Goal: Contribute content: Add original content to the website for others to see

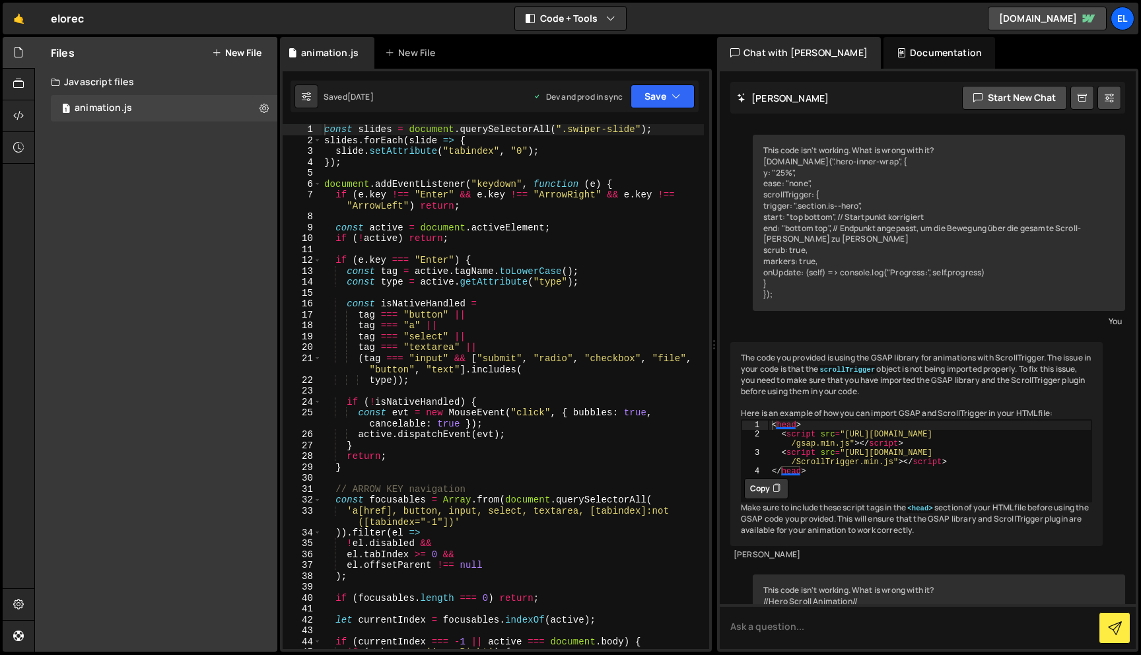
scroll to position [42971, 0]
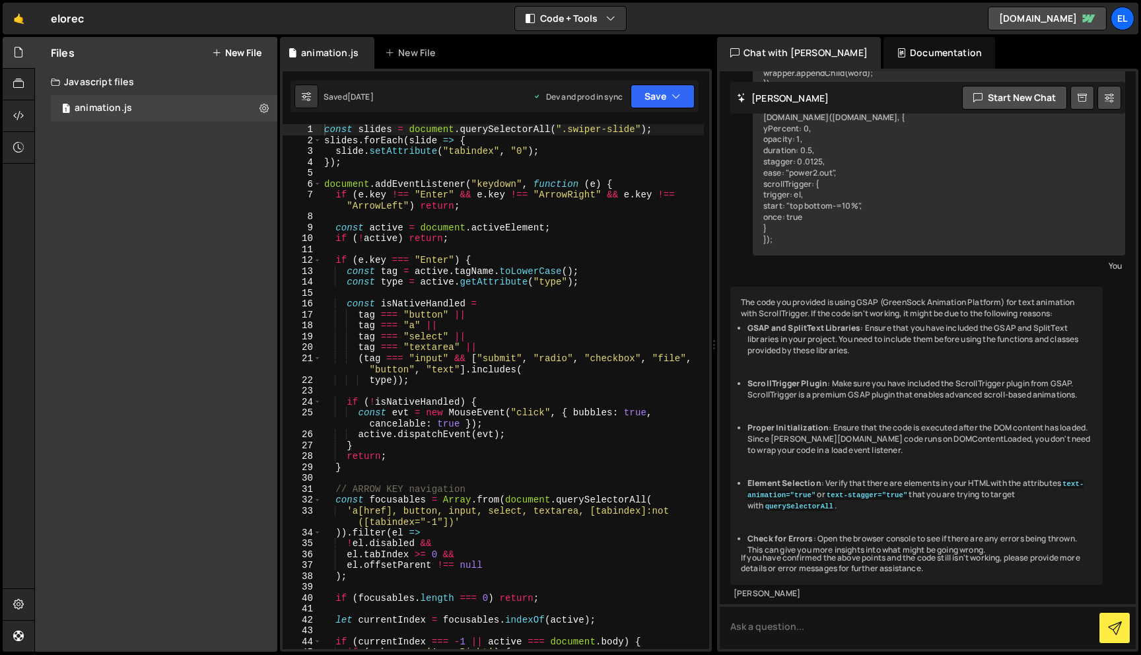
click at [601, 176] on div "const slides = document . querySelectorAll ( ".swiper-slide" ) ; slides . forEa…" at bounding box center [512, 397] width 382 height 547
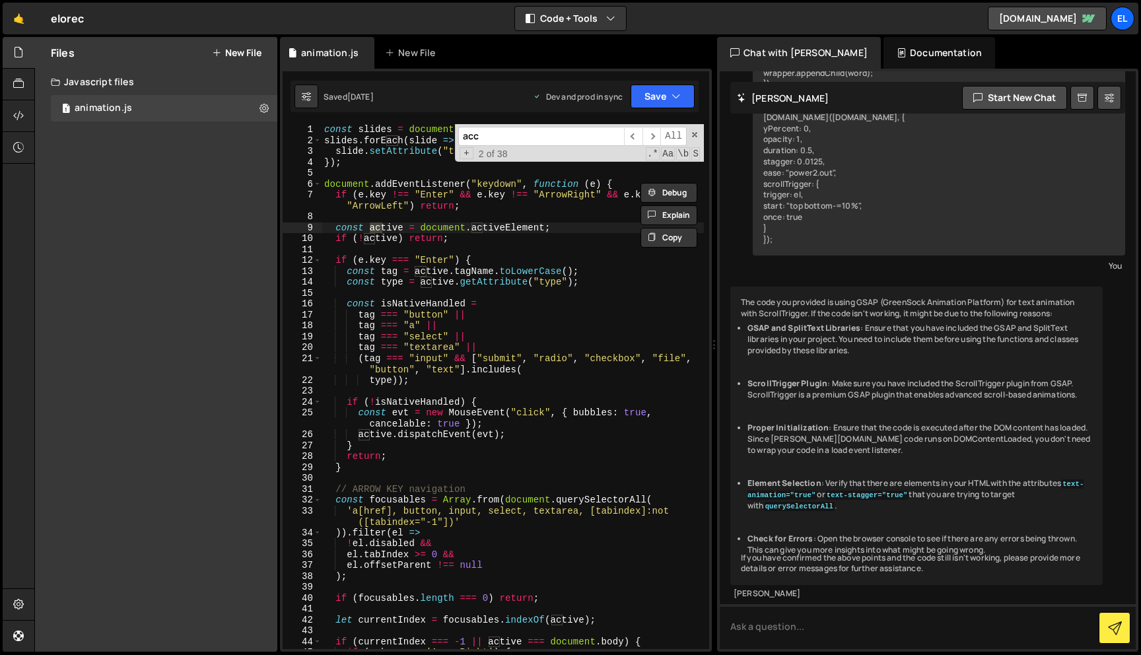
scroll to position [2112, 0]
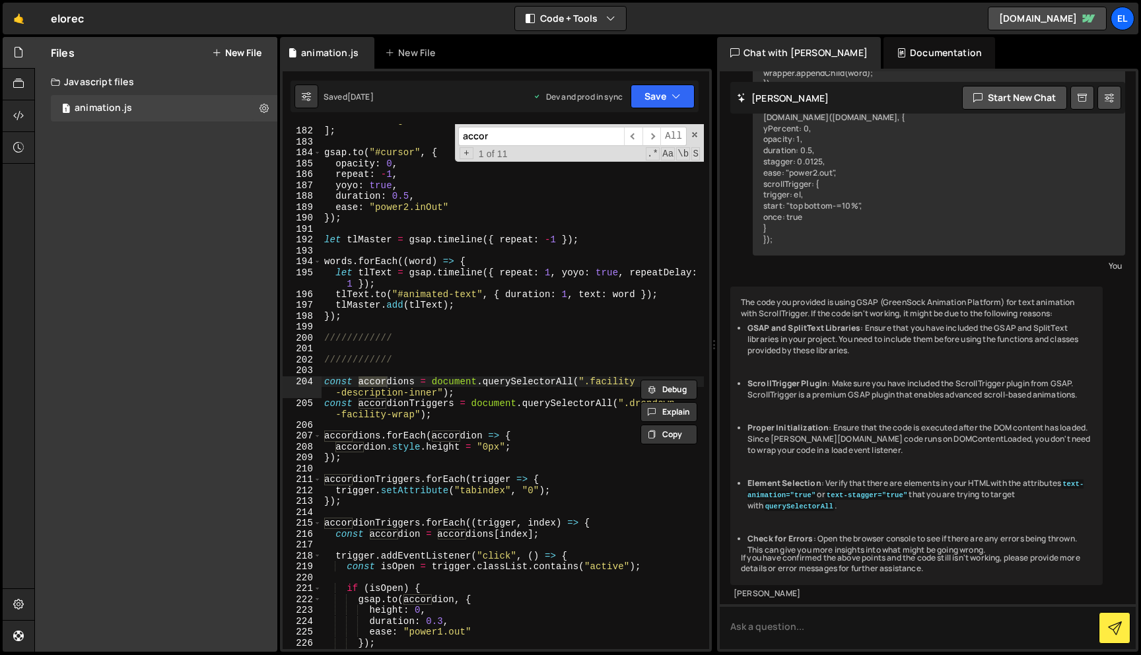
type input "accor"
click at [486, 326] on div ""Transparenz im Prozess" , "Verwantwortung" , "Wiederverwendung" , "Zukunft ges…" at bounding box center [512, 383] width 382 height 558
click at [520, 319] on div ""Transparenz im Prozess" , "Verwantwortung" , "Wiederverwendung" , "Zukunft ges…" at bounding box center [512, 383] width 382 height 558
click at [549, 142] on input "accor" at bounding box center [541, 136] width 166 height 19
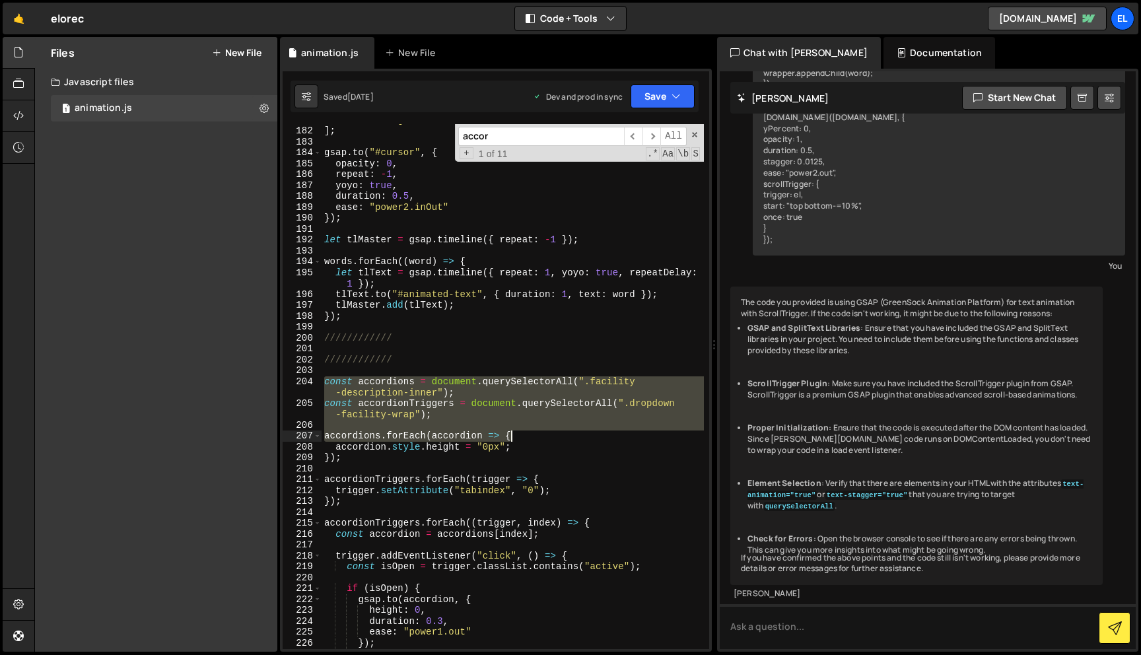
drag, startPoint x: 327, startPoint y: 383, endPoint x: 576, endPoint y: 450, distance: 258.3
click at [576, 449] on div ""Transparenz im Prozess" , "Verwantwortung" , "Wiederverwendung" , "Zukunft ges…" at bounding box center [512, 383] width 382 height 558
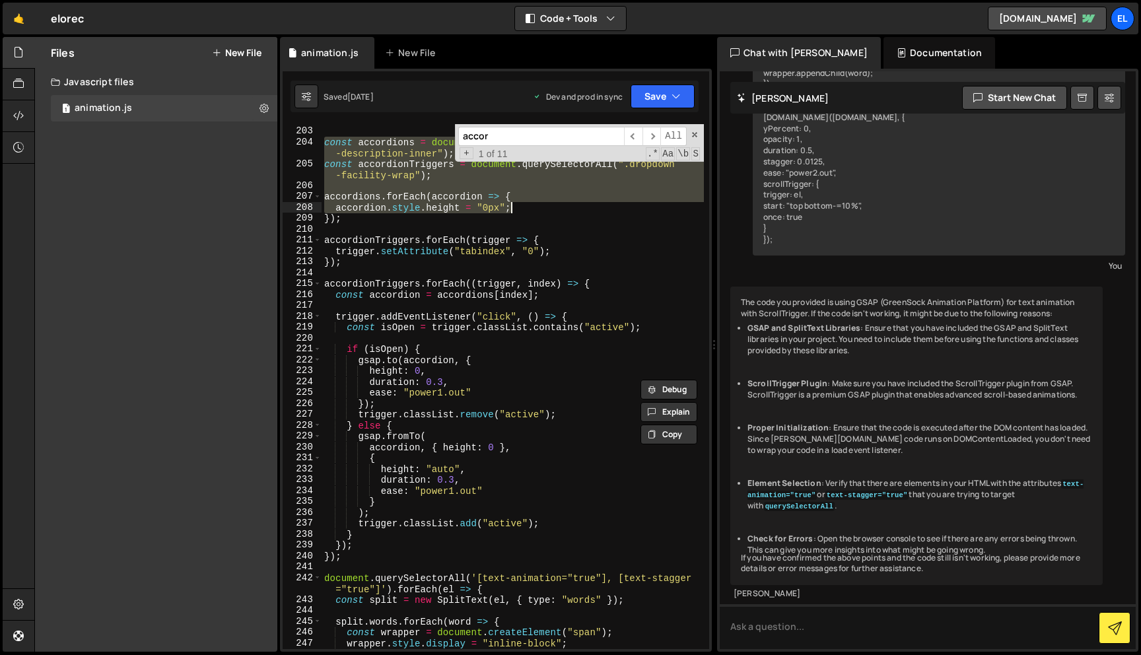
scroll to position [2380, 0]
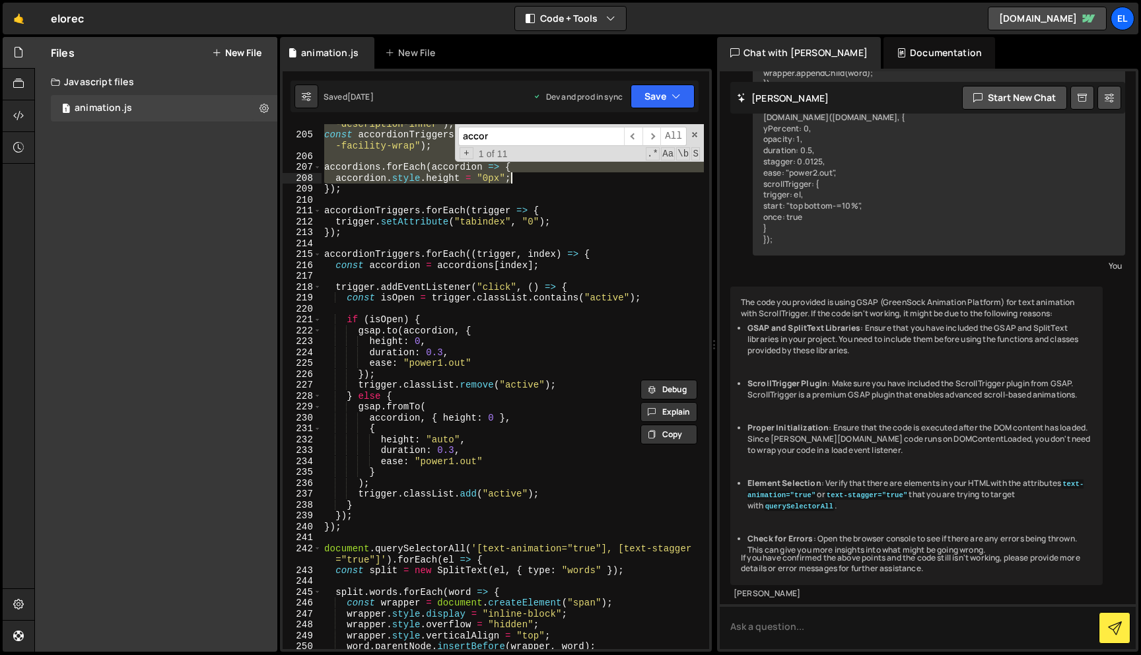
click at [362, 530] on div "const accordions = document . querySelectorAll ( ".facility -description-inner"…" at bounding box center [512, 386] width 382 height 558
type textarea "});"
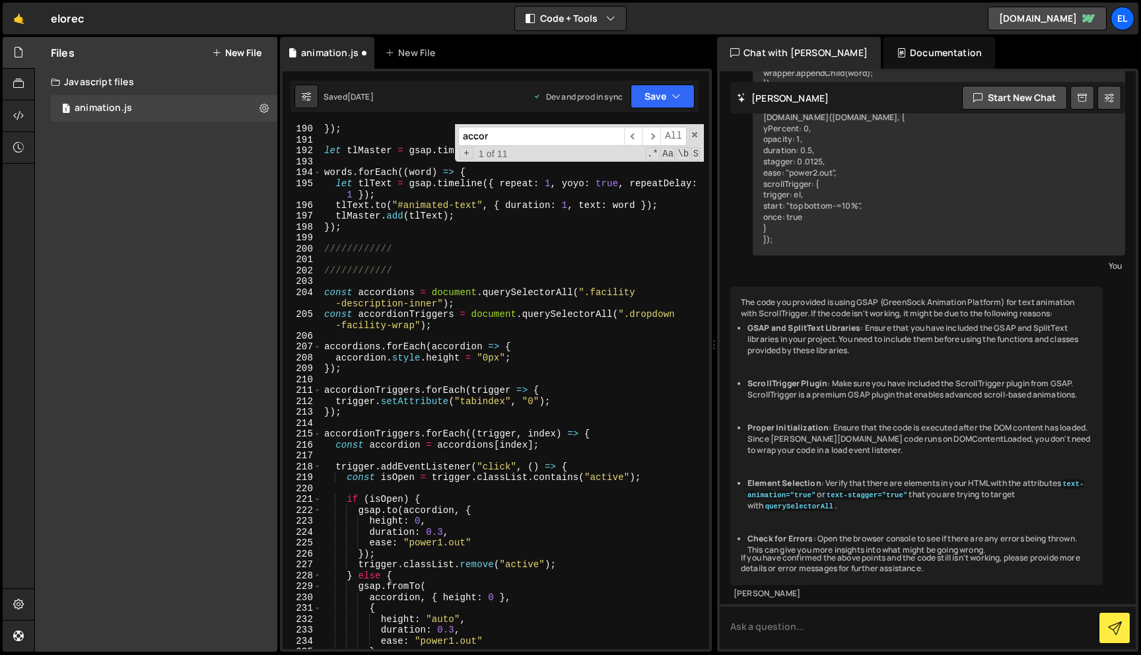
scroll to position [2185, 0]
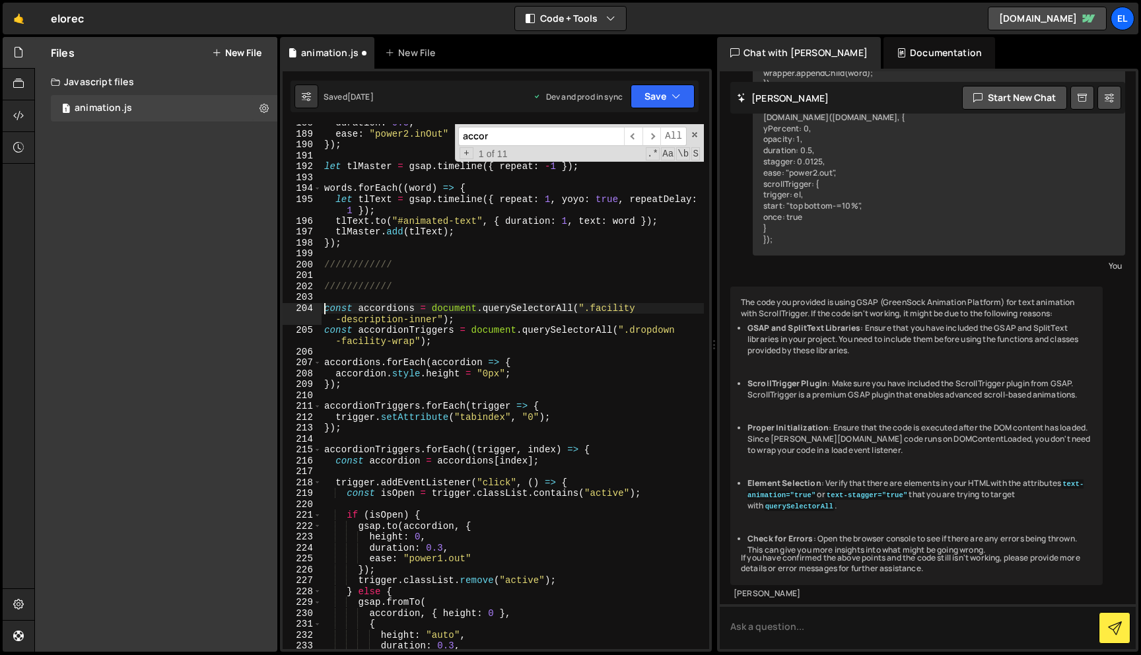
click at [323, 303] on div "duration : 0.5 , ease : "power2.inOut" }) ; let tlMaster = gsap . timeline ({ r…" at bounding box center [512, 390] width 382 height 547
type textarea "/*const accordions = document.querySelectorAll(".facility-description-inner");"
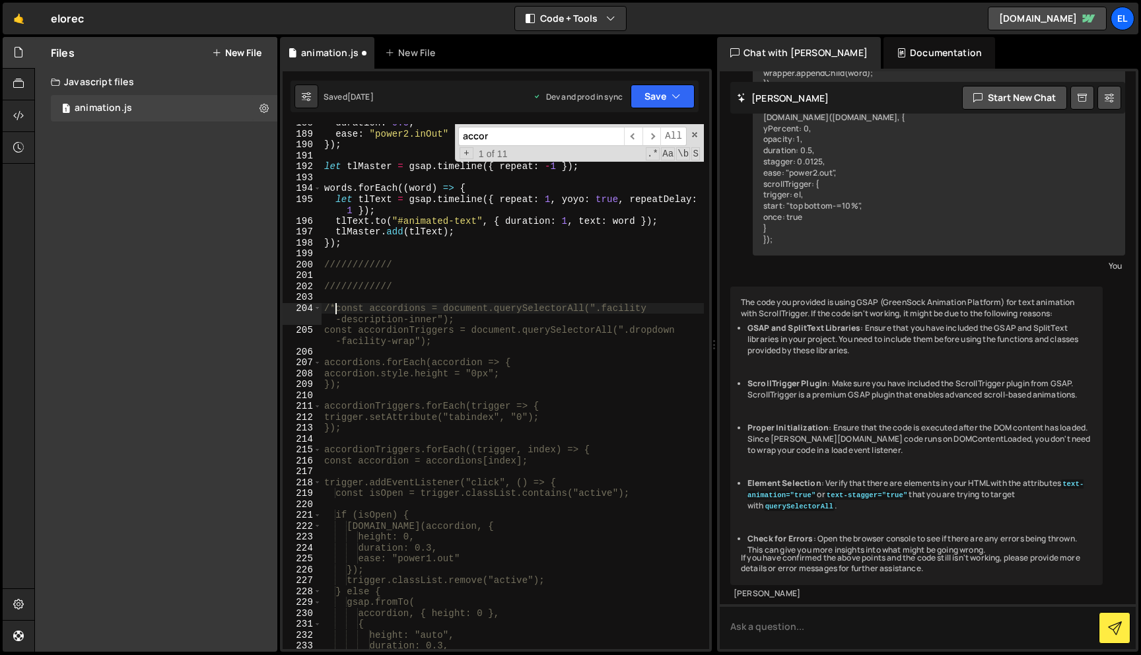
click at [556, 250] on div "duration : 0.5 , ease : "power2.inOut" }) ; let tlMaster = gsap . timeline ({ r…" at bounding box center [512, 390] width 382 height 547
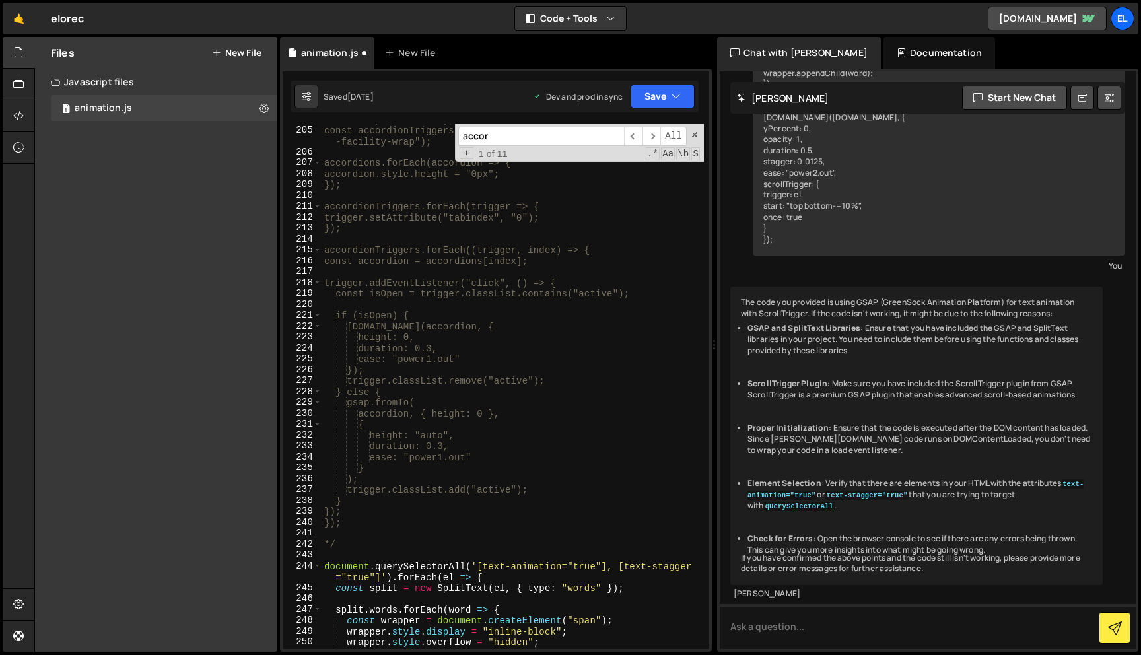
scroll to position [2385, 0]
click at [694, 131] on span at bounding box center [694, 134] width 9 height 9
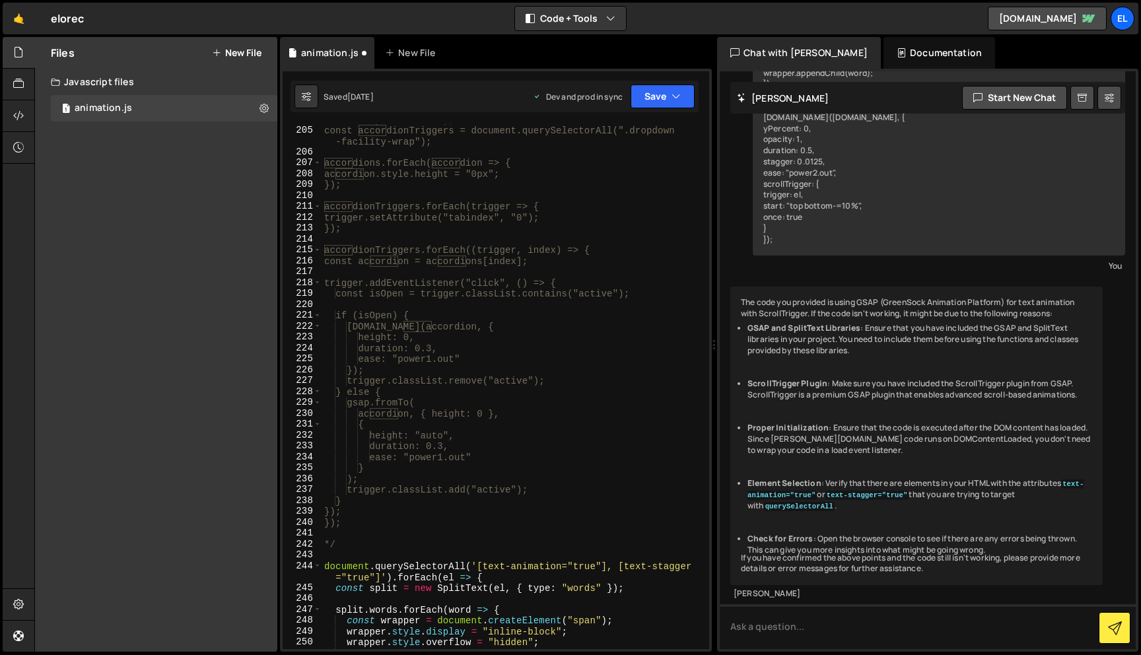
click at [642, 114] on div "204 205 206 207 208 209 210 211 212 213 214 215 216 217 218 219 220 221 222 223…" at bounding box center [496, 360] width 432 height 583
click at [656, 96] on button "Save" at bounding box center [662, 96] width 64 height 24
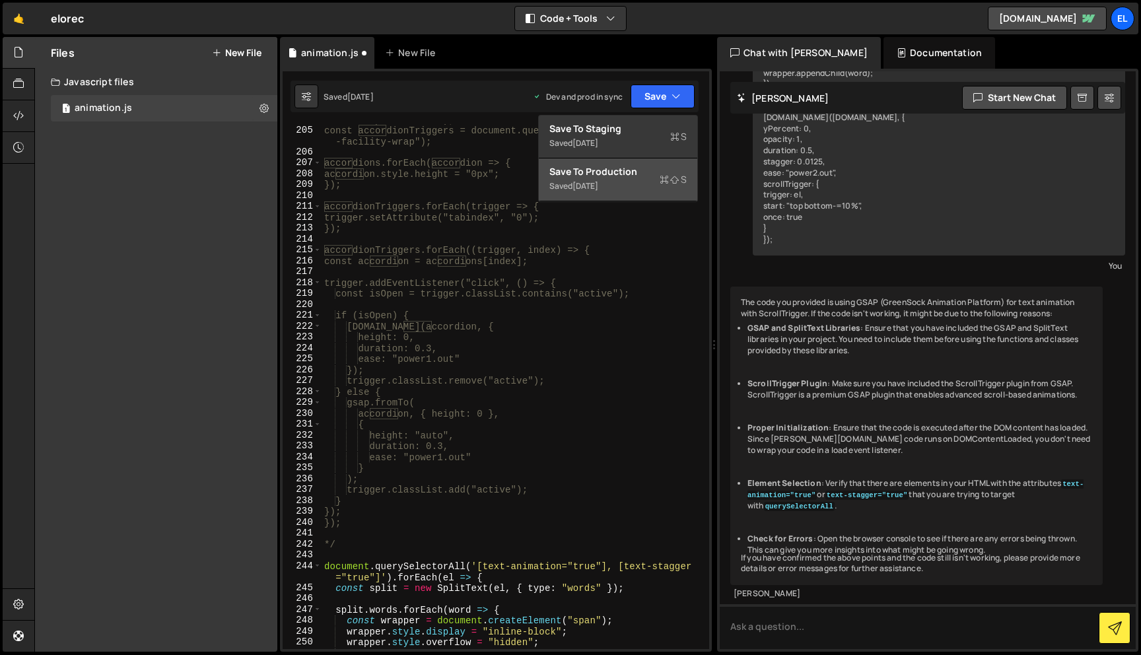
click at [656, 182] on div "Saved [DATE]" at bounding box center [617, 186] width 137 height 16
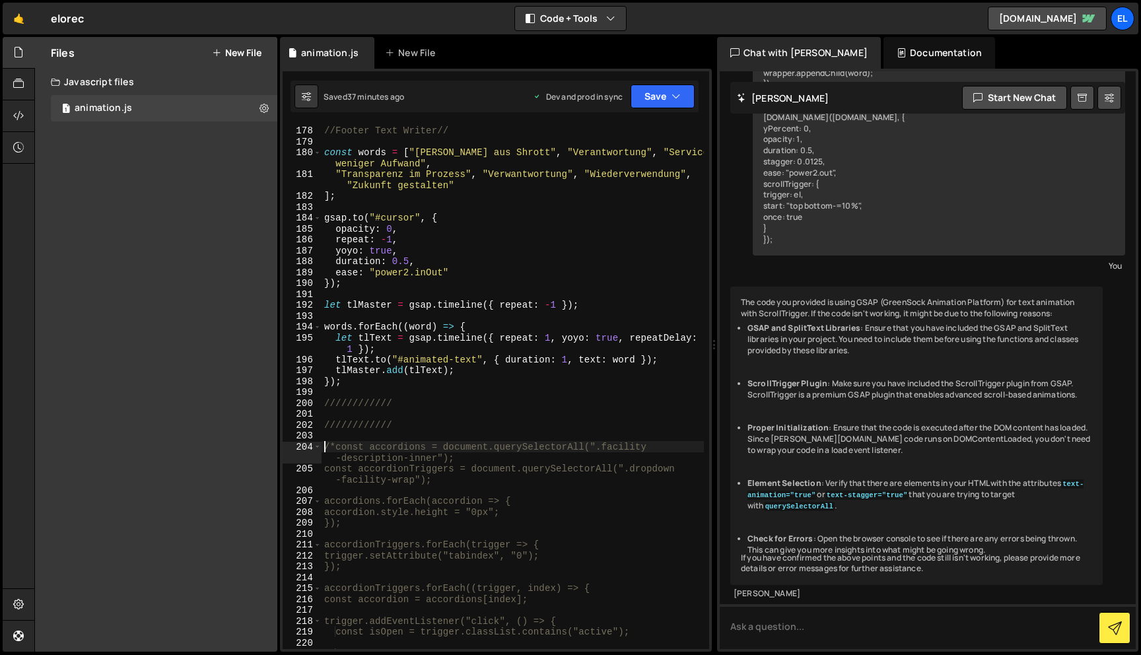
drag, startPoint x: 323, startPoint y: 445, endPoint x: 549, endPoint y: 522, distance: 239.2
click at [548, 521] on div "//Footer Text Writer// const words = [ "[PERSON_NAME] aus Shrott" , "Verantwort…" at bounding box center [512, 387] width 382 height 547
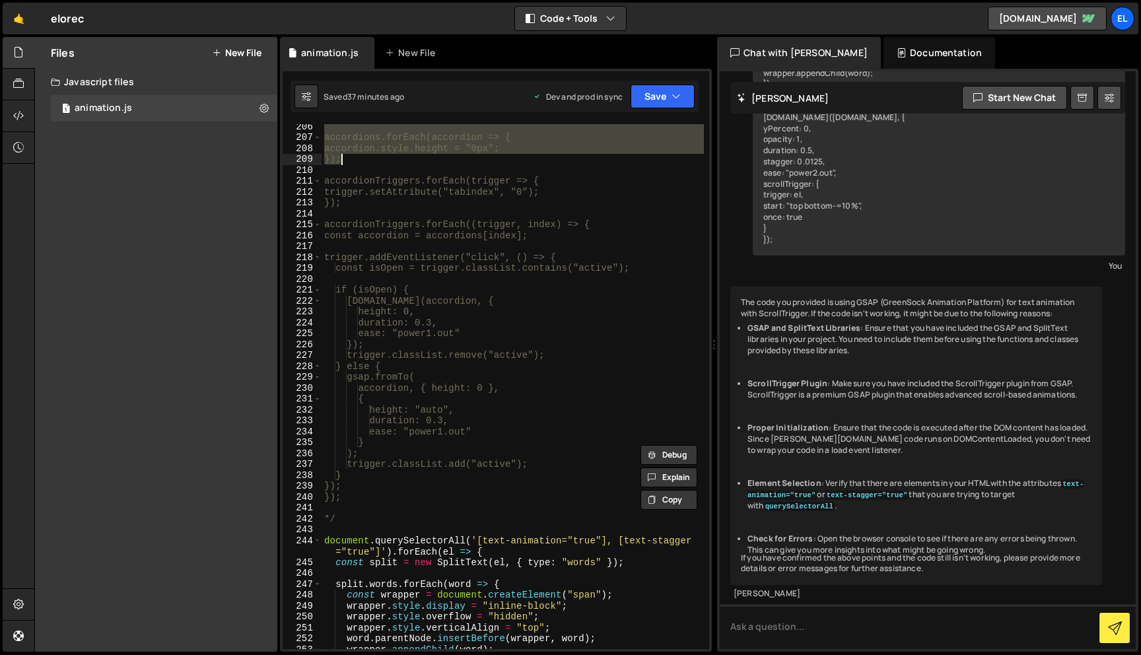
scroll to position [2438, 0]
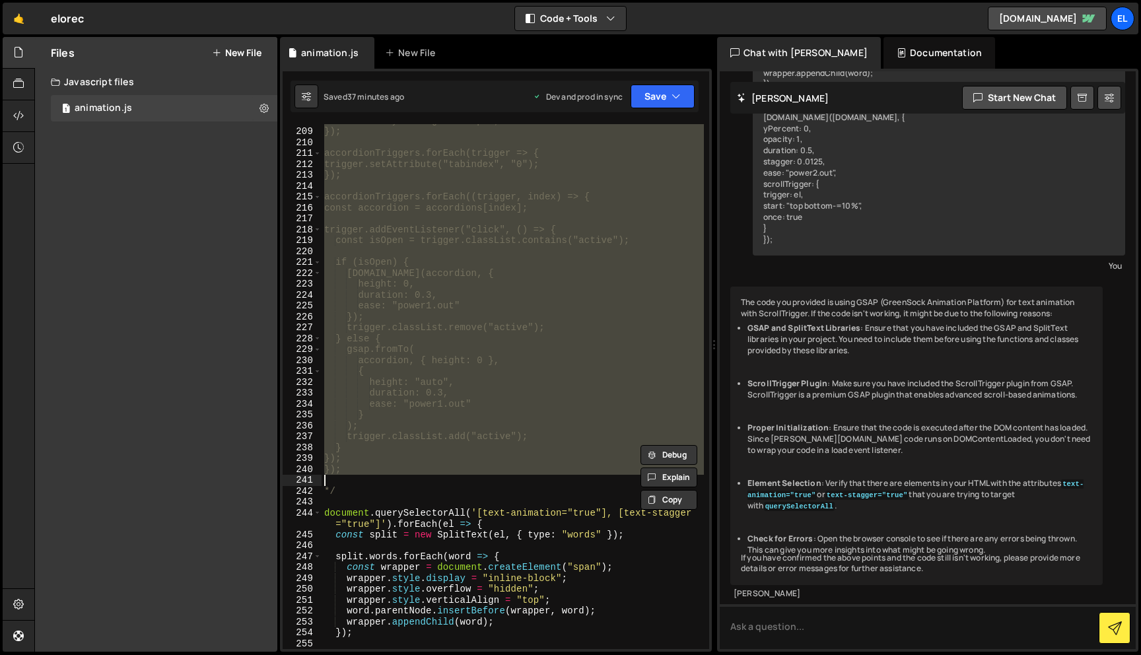
click at [370, 483] on div "accordion.style.height = "0px"; }); accordionTriggers.forEach(trigger => { trig…" at bounding box center [512, 388] width 382 height 547
click at [368, 484] on div "accordion.style.height = "0px"; }); accordionTriggers.forEach(trigger => { trig…" at bounding box center [512, 388] width 382 height 547
click at [352, 498] on div "accordion.style.height = "0px"; }); accordionTriggers.forEach(trigger => { trig…" at bounding box center [512, 388] width 382 height 547
type textarea "*/"
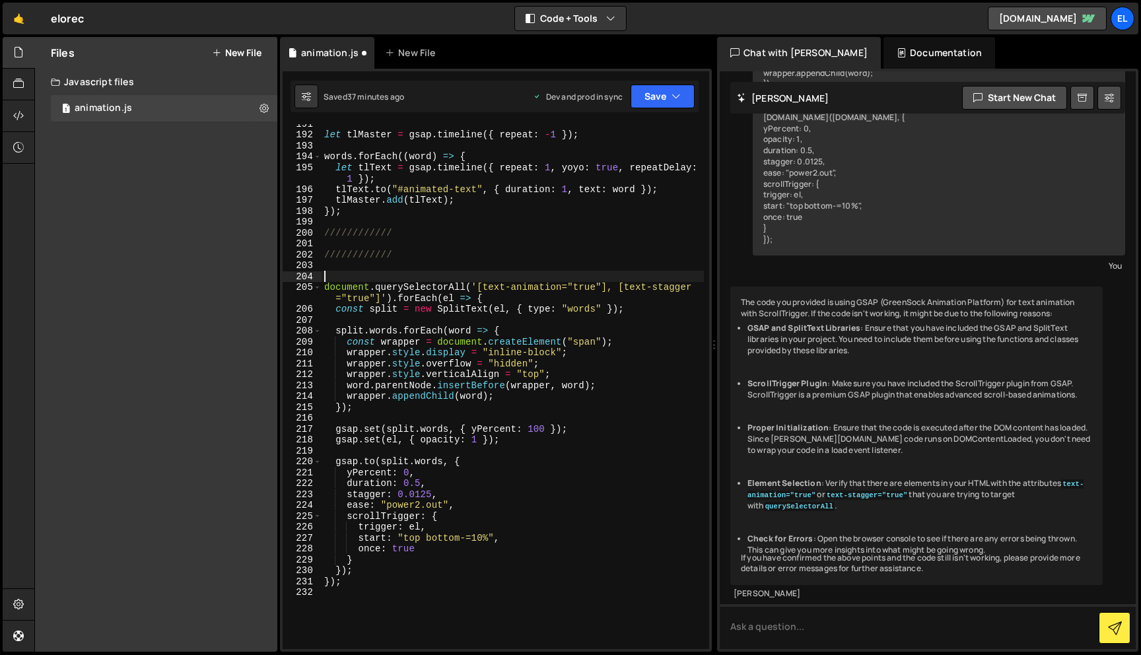
scroll to position [2158, 0]
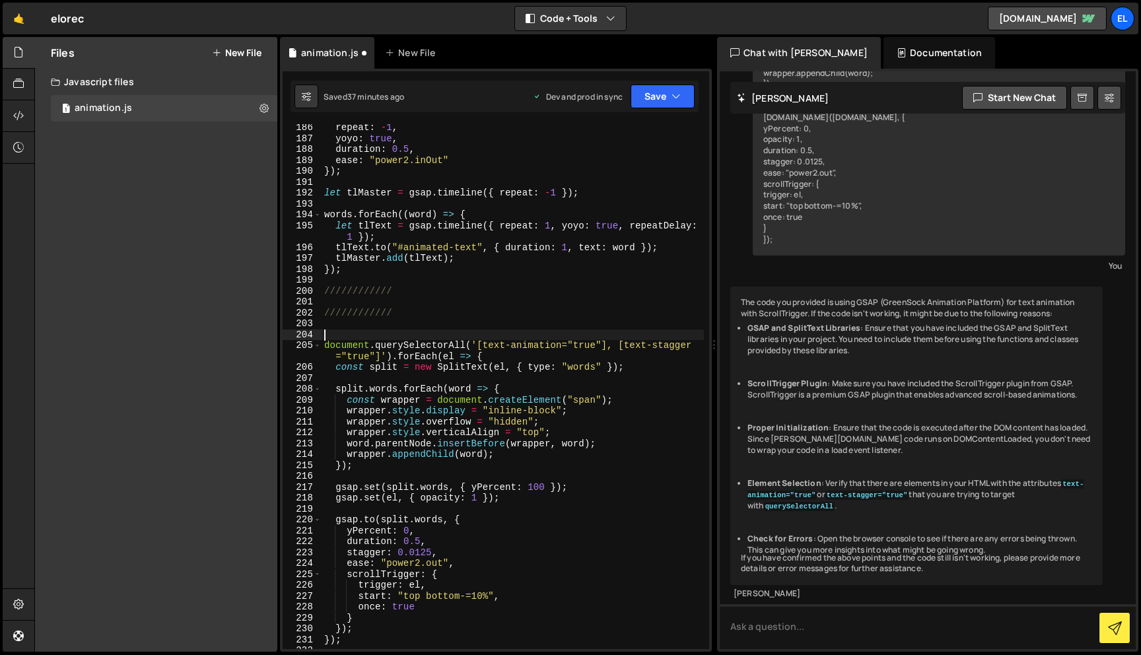
click at [408, 298] on div "repeat : - 1 , yoyo : true , duration : 0.5 , ease : "power2.inOut" }) ; let tl…" at bounding box center [512, 395] width 382 height 547
click at [409, 286] on div "repeat : - 1 , yoyo : true , duration : 0.5 , ease : "power2.inOut" }) ; let tl…" at bounding box center [512, 395] width 382 height 547
type textarea "////////////"
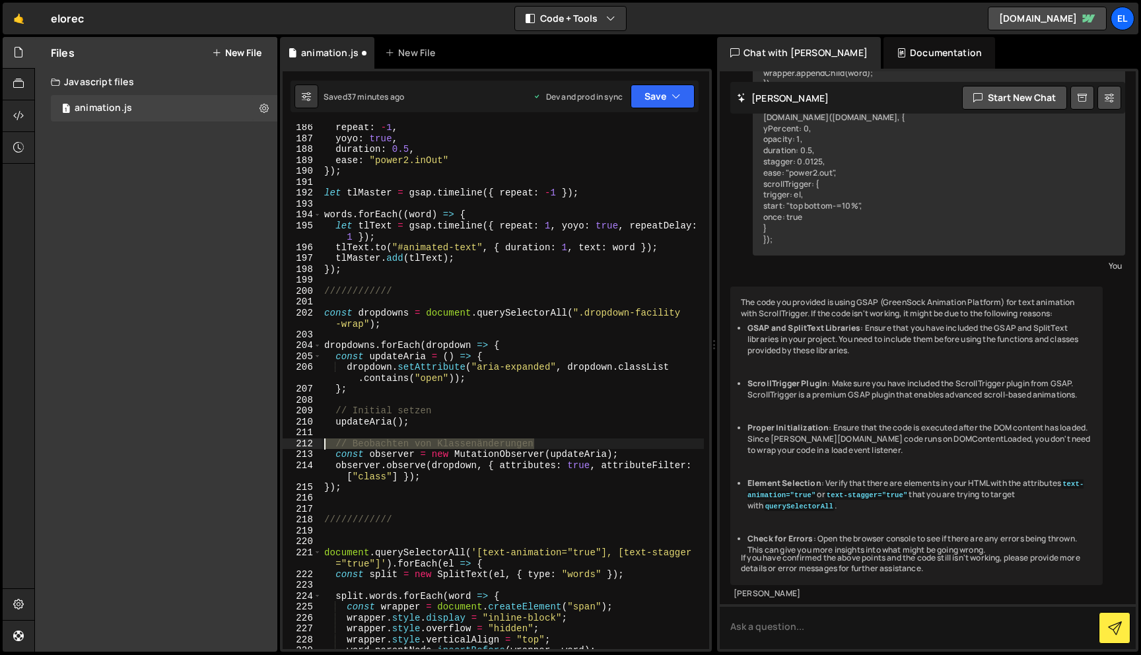
drag, startPoint x: 500, startPoint y: 438, endPoint x: 327, endPoint y: 438, distance: 172.9
click at [327, 438] on div "repeat : - 1 , yoyo : true , duration : 0.5 , ease : "power2.inOut" }) ; let tl…" at bounding box center [512, 395] width 382 height 547
type textarea "// Beobachten von Klassenänderungen"
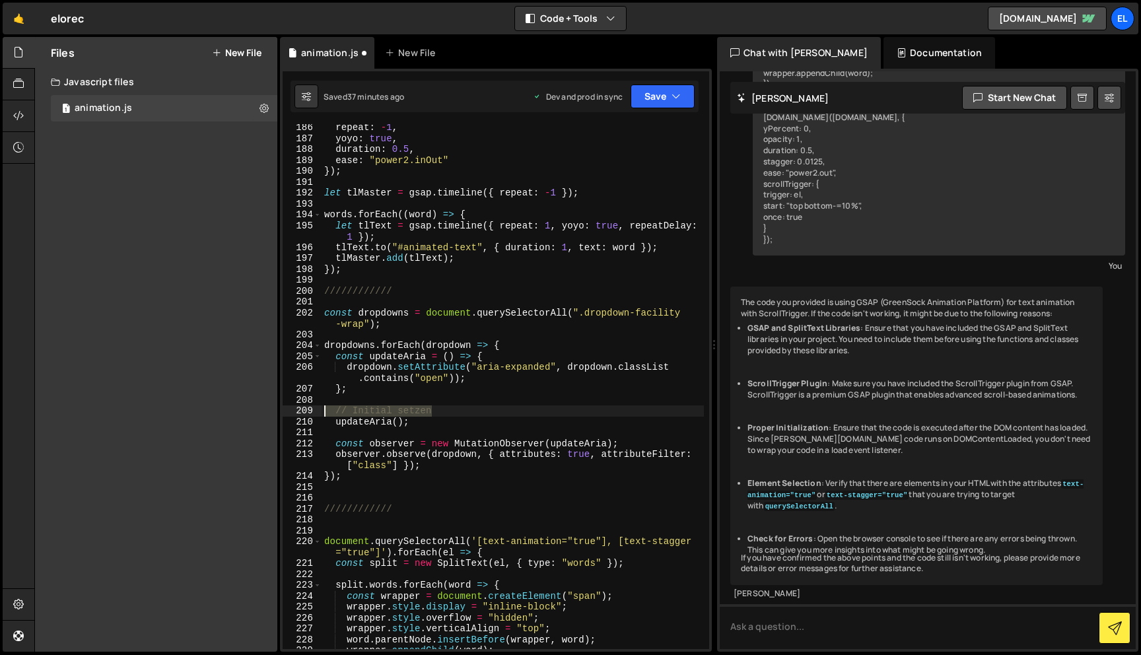
drag, startPoint x: 455, startPoint y: 413, endPoint x: 302, endPoint y: 411, distance: 153.2
click at [302, 411] on div "186 187 188 189 190 191 192 193 194 195 196 197 198 199 200 201 202 203 204 205…" at bounding box center [496, 386] width 426 height 525
type textarea "// Initial setzen"
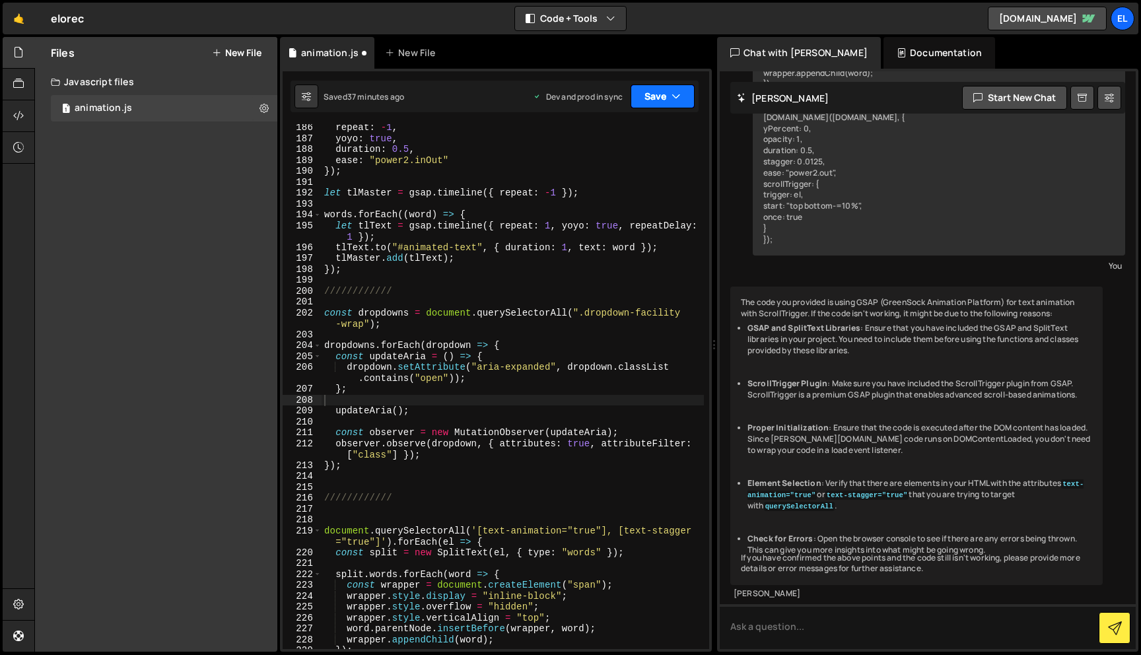
click at [649, 102] on button "Save" at bounding box center [662, 96] width 64 height 24
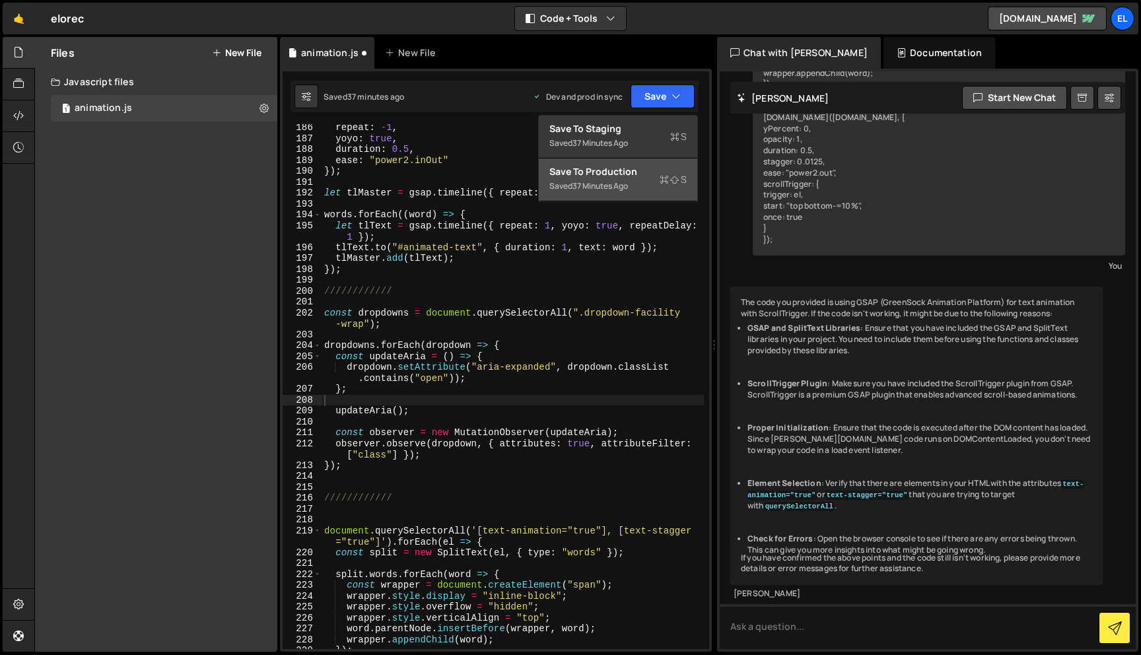
click at [646, 174] on div "Save to Production S" at bounding box center [617, 171] width 137 height 13
